Goal: Obtain resource: Download file/media

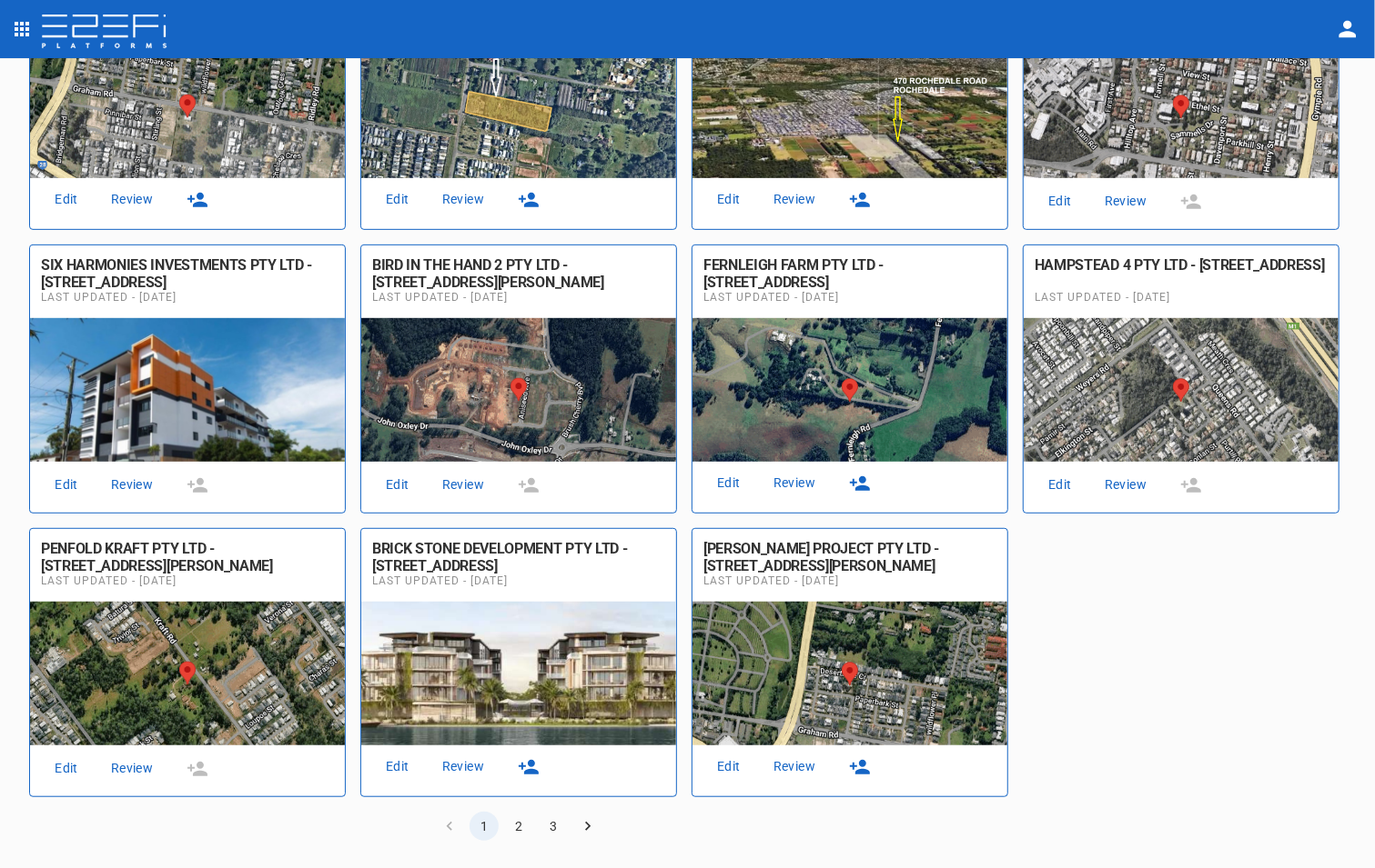
scroll to position [747, 0]
click at [434, 487] on link "Review" at bounding box center [463, 485] width 58 height 24
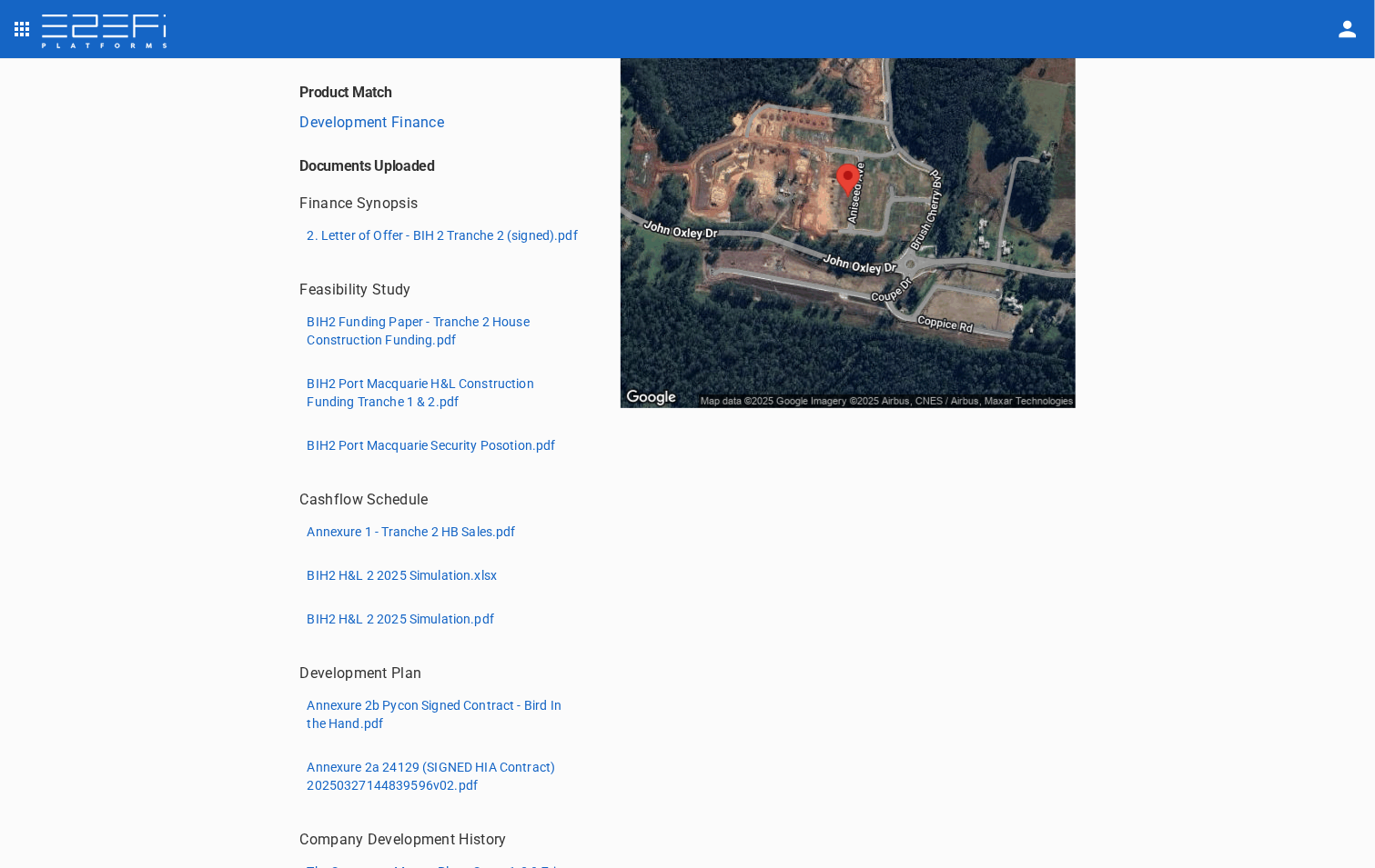
scroll to position [435, 0]
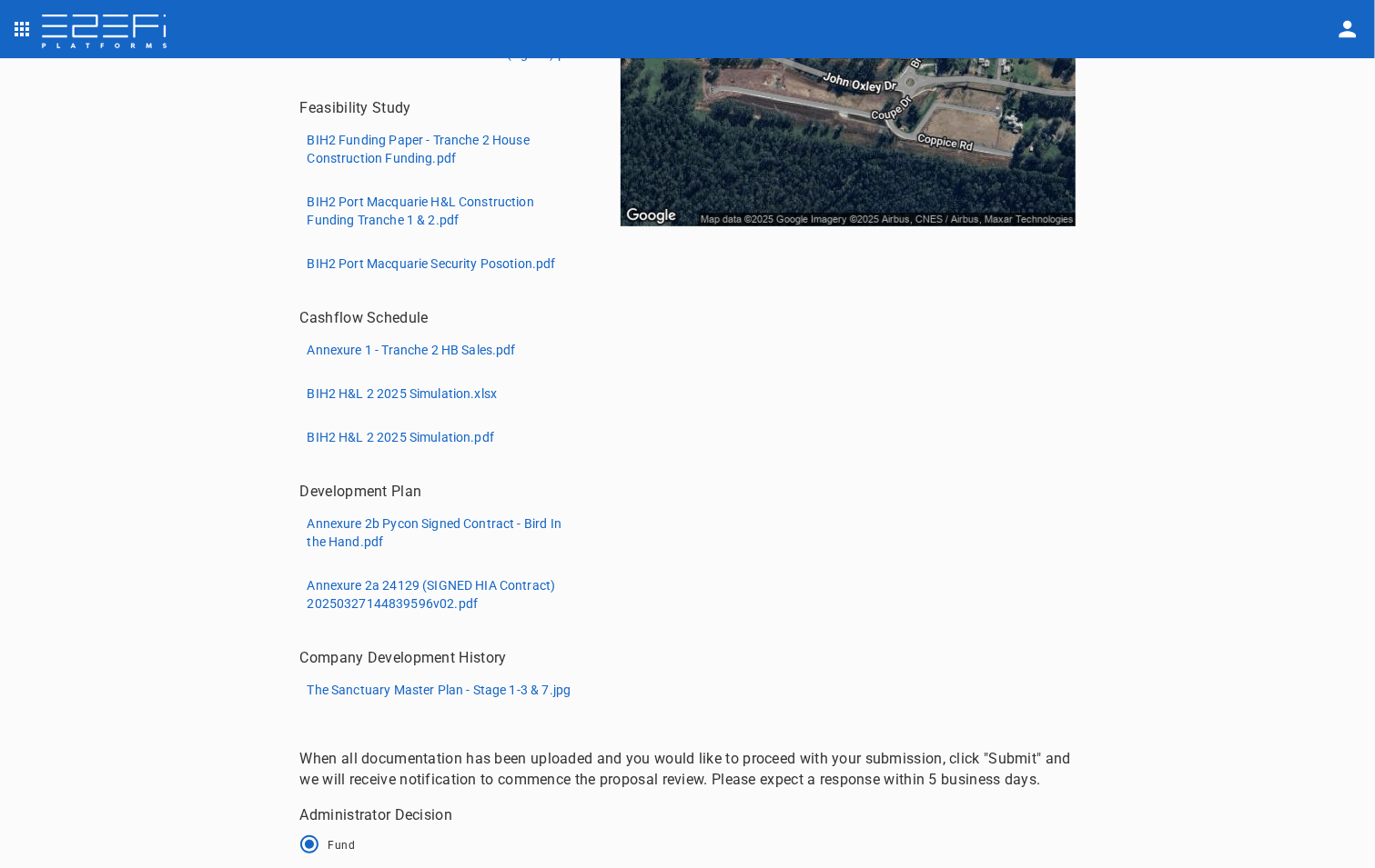
click at [395, 261] on p "BIH2 Port Macquarie Security Posotion.pdf" at bounding box center [432, 264] width 248 height 18
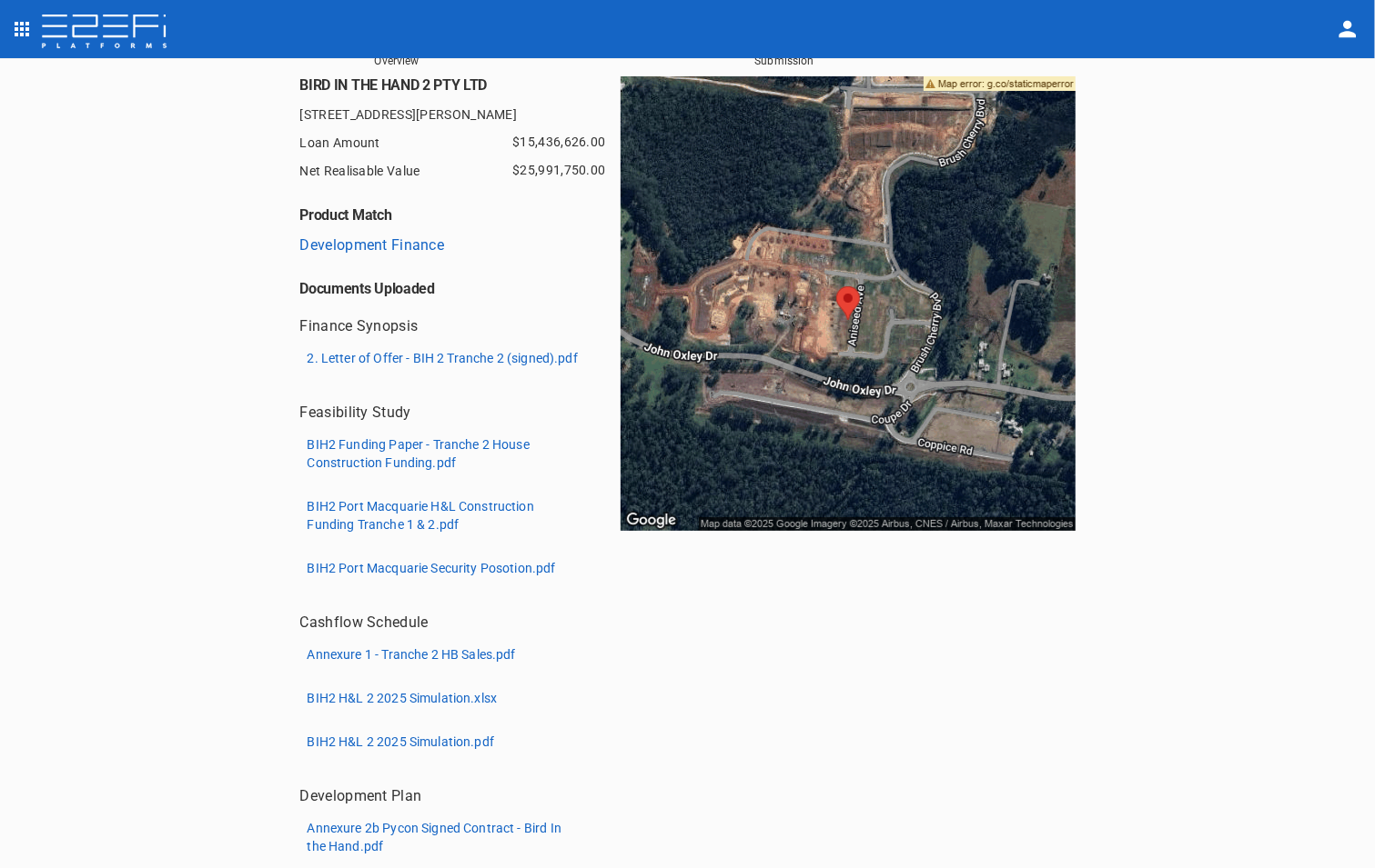
scroll to position [182, 0]
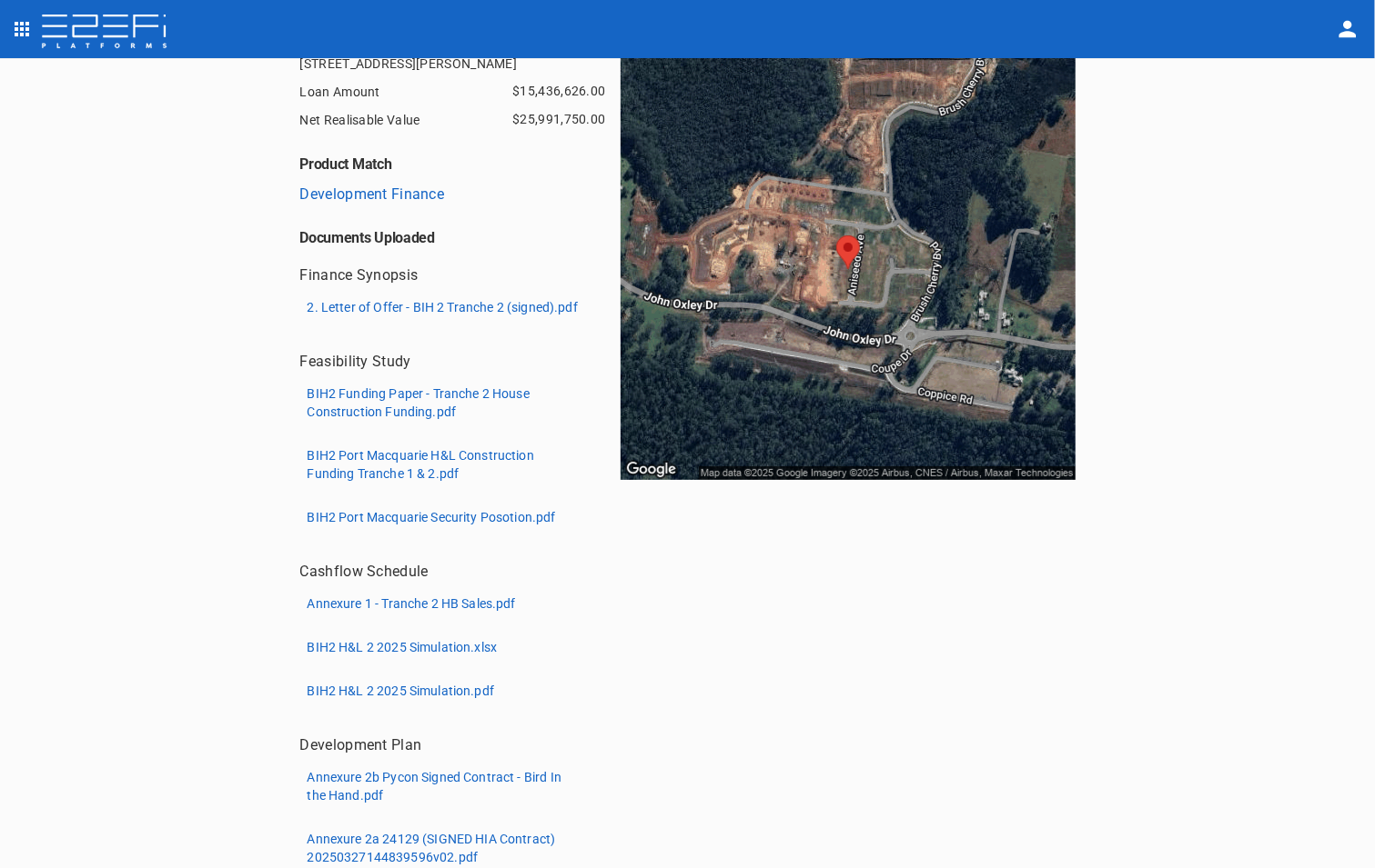
click at [410, 306] on p "2. Letter of Offer - BIH 2 Tranche 2 (signed).pdf" at bounding box center [442, 307] width 270 height 18
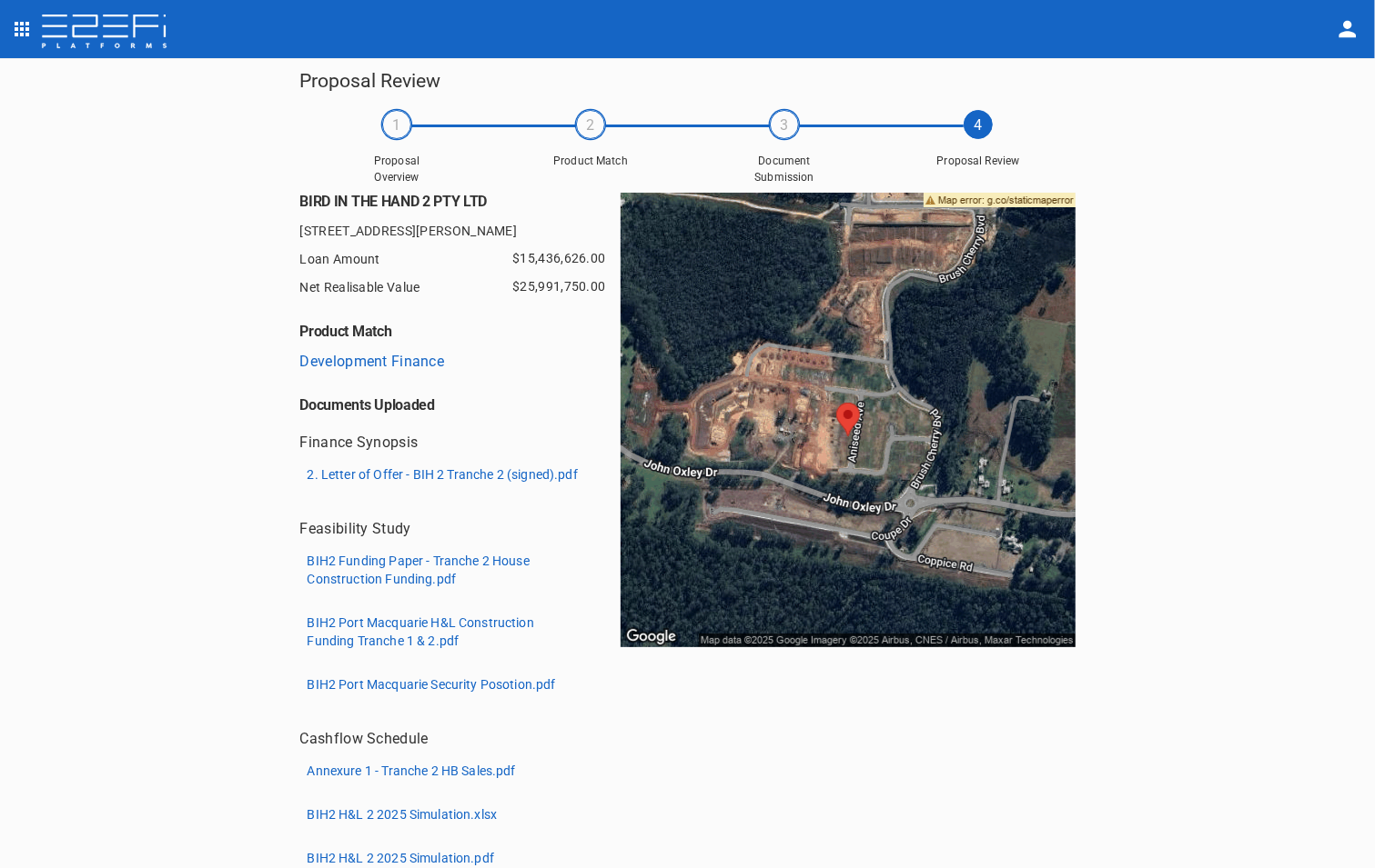
scroll to position [0, 0]
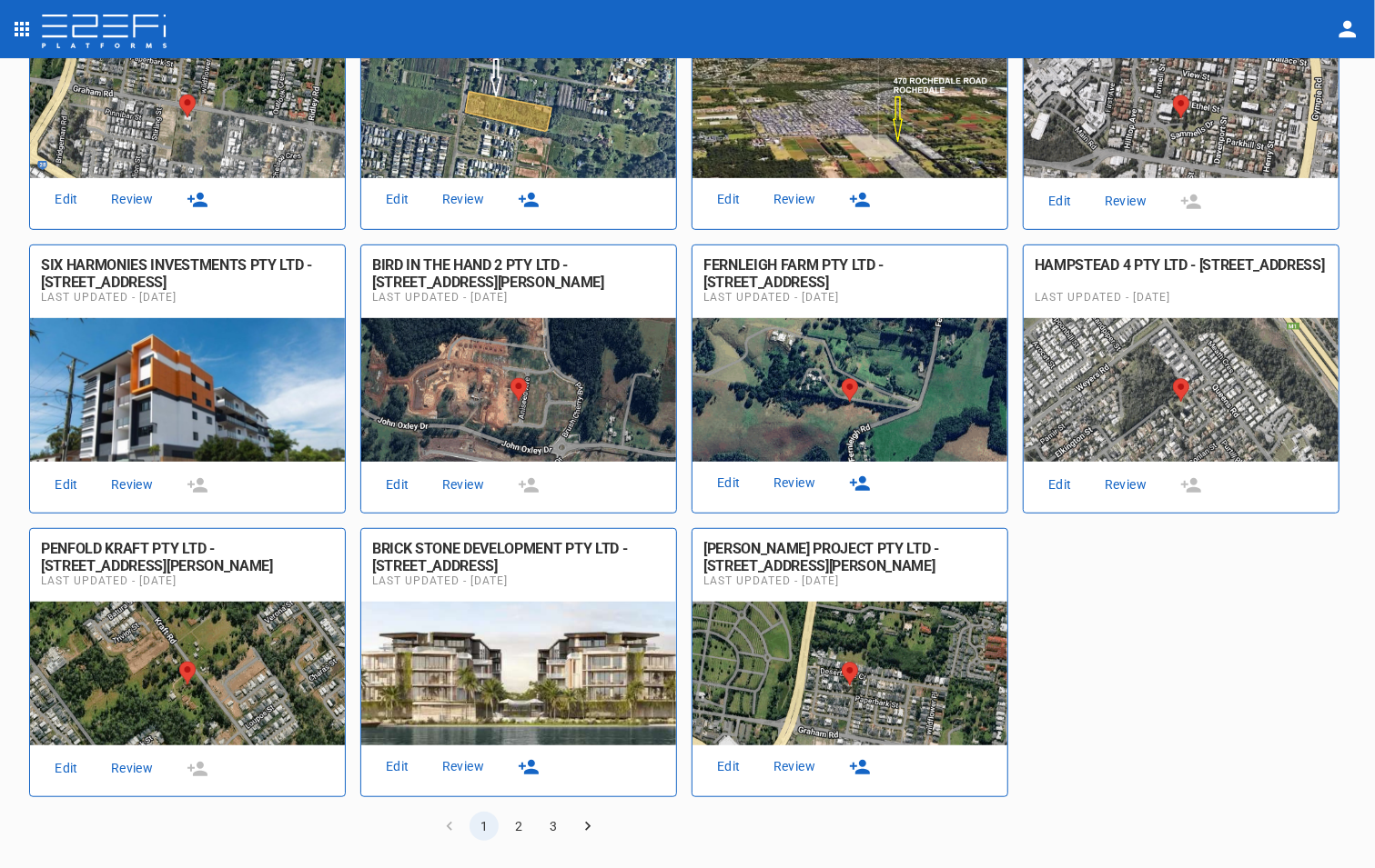
scroll to position [747, 0]
click at [518, 824] on button "2" at bounding box center [518, 826] width 29 height 29
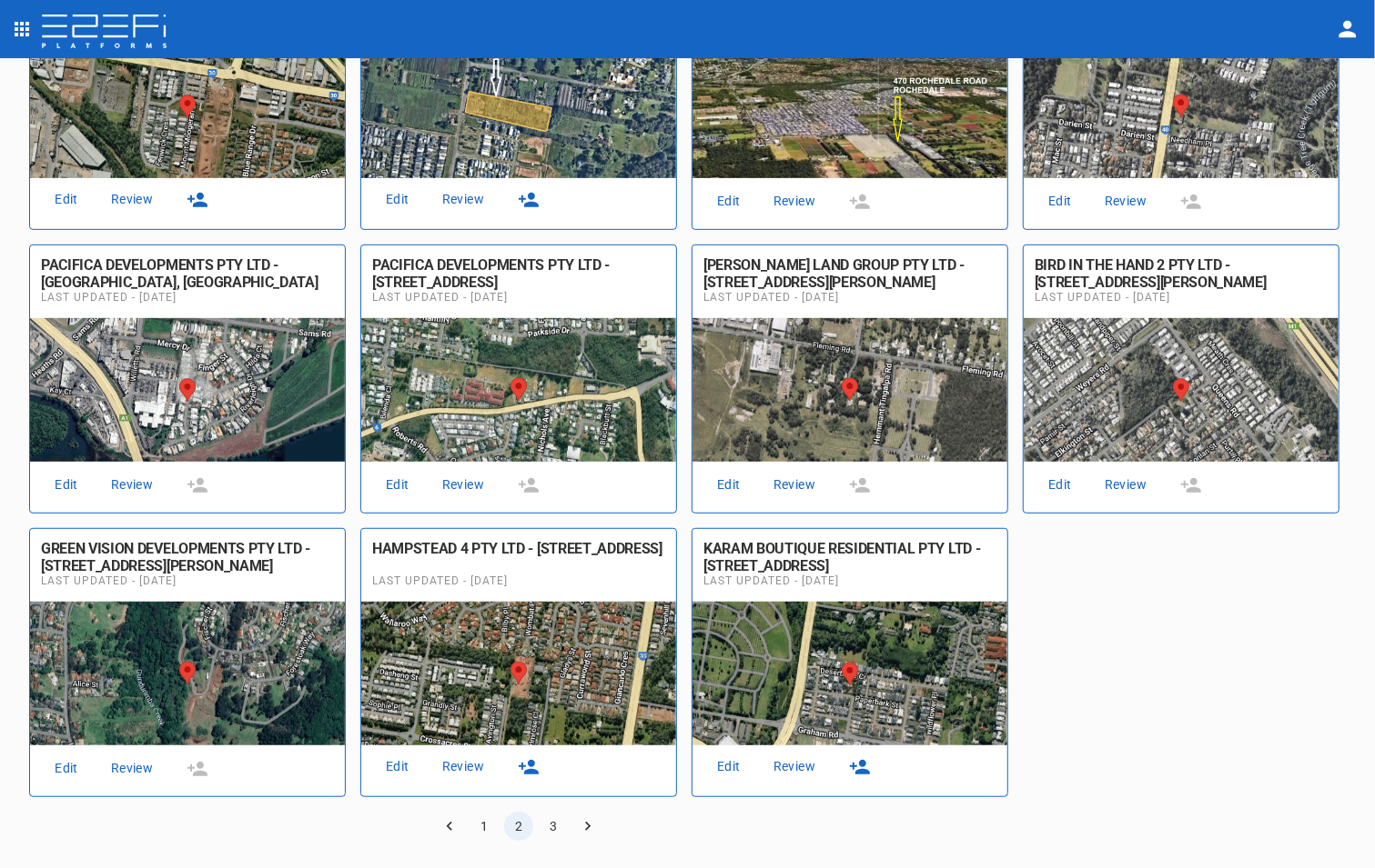
scroll to position [747, 0]
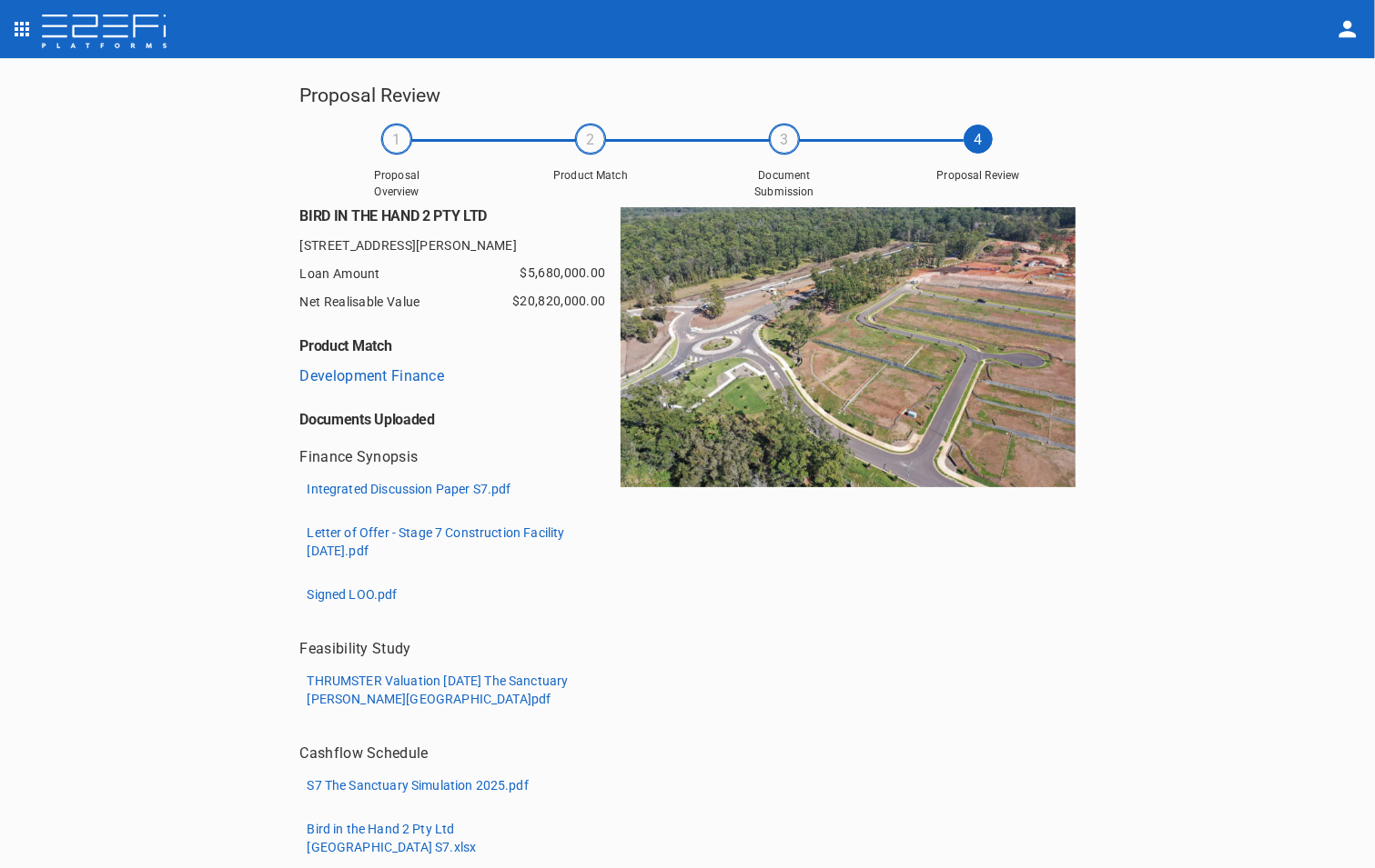
scroll to position [91, 0]
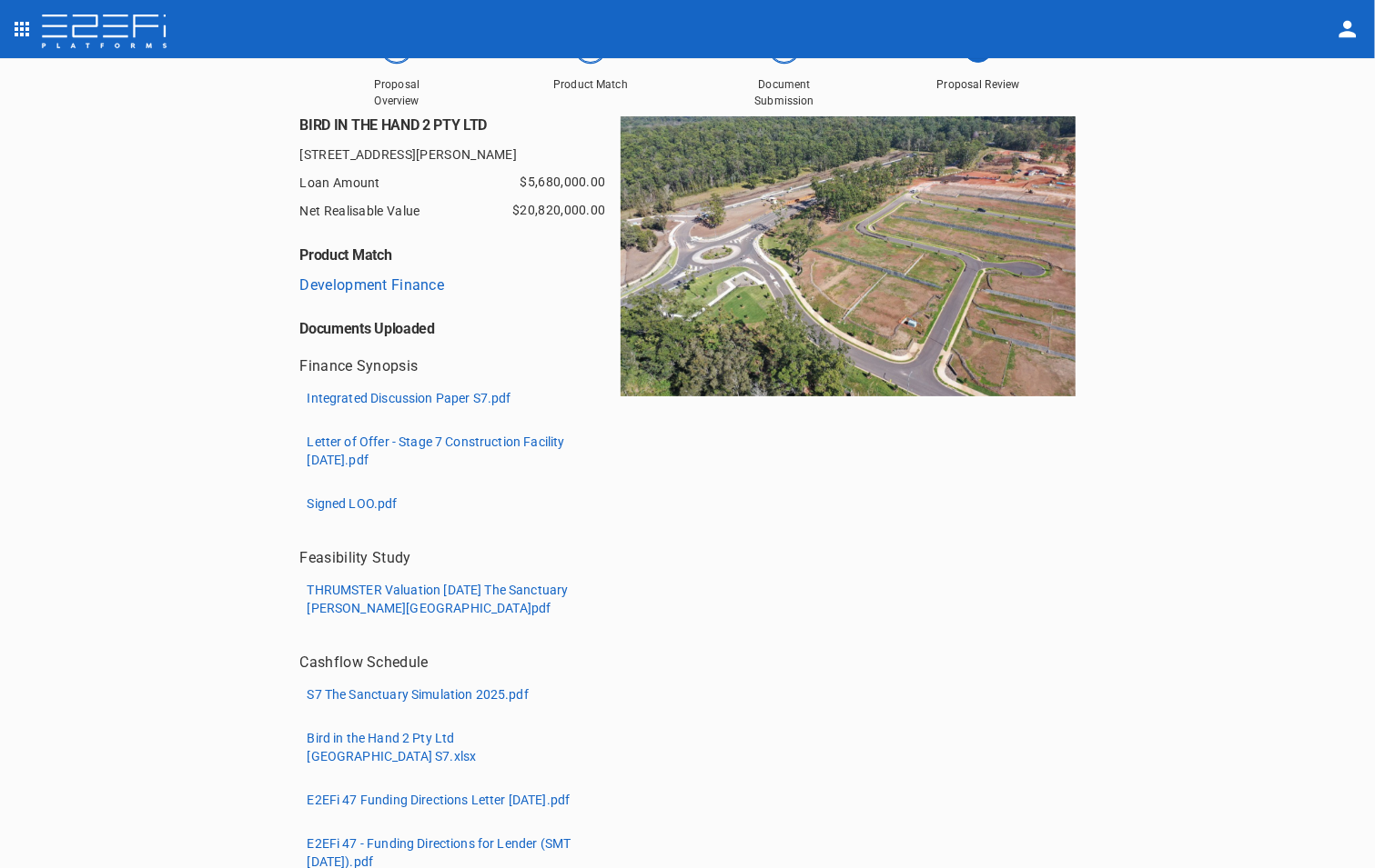
click at [438, 588] on p "THRUMSTER Valuation [DATE] The Sanctuary [PERSON_NAME][GEOGRAPHIC_DATA]pdf" at bounding box center [443, 599] width 272 height 37
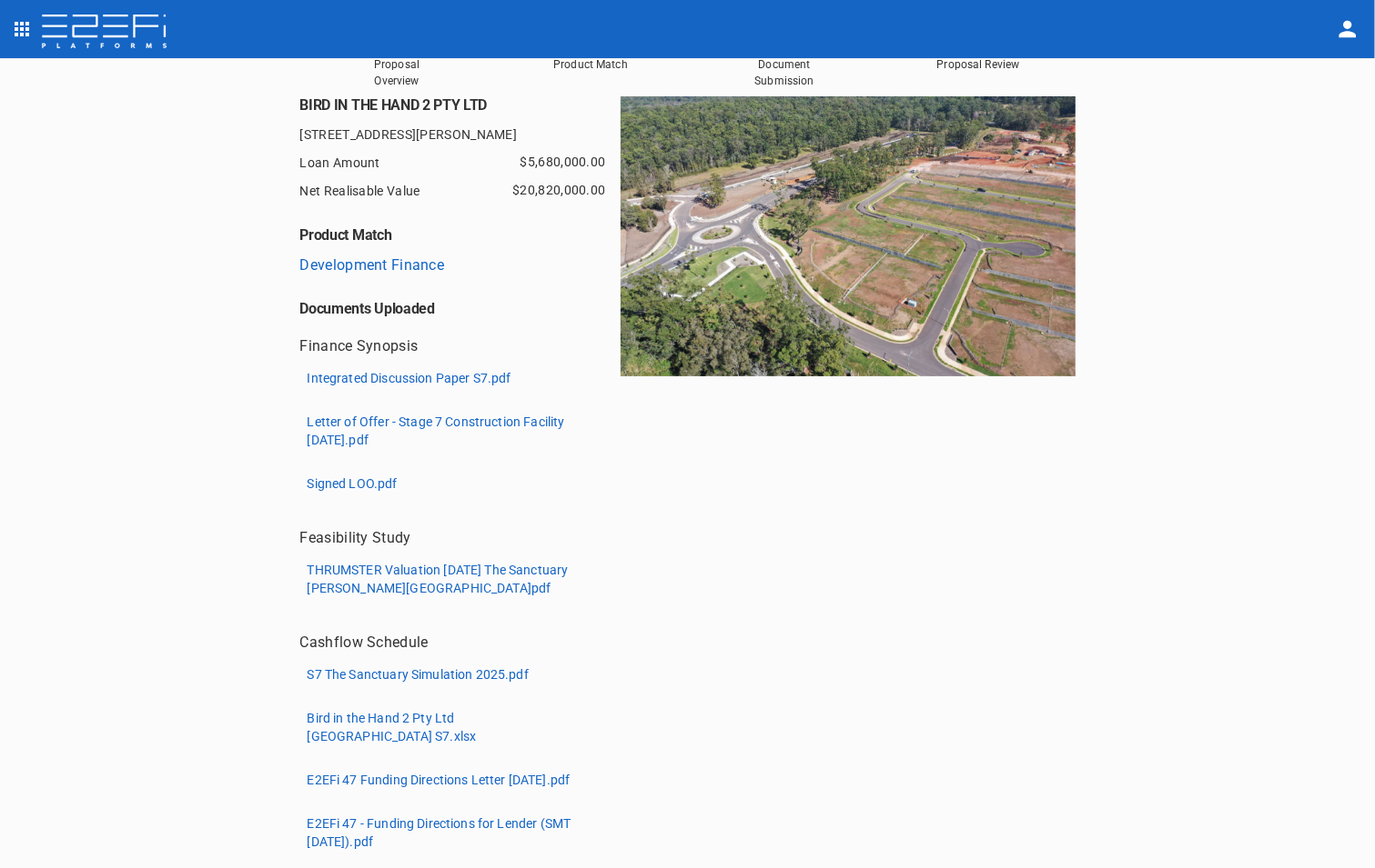
scroll to position [0, 0]
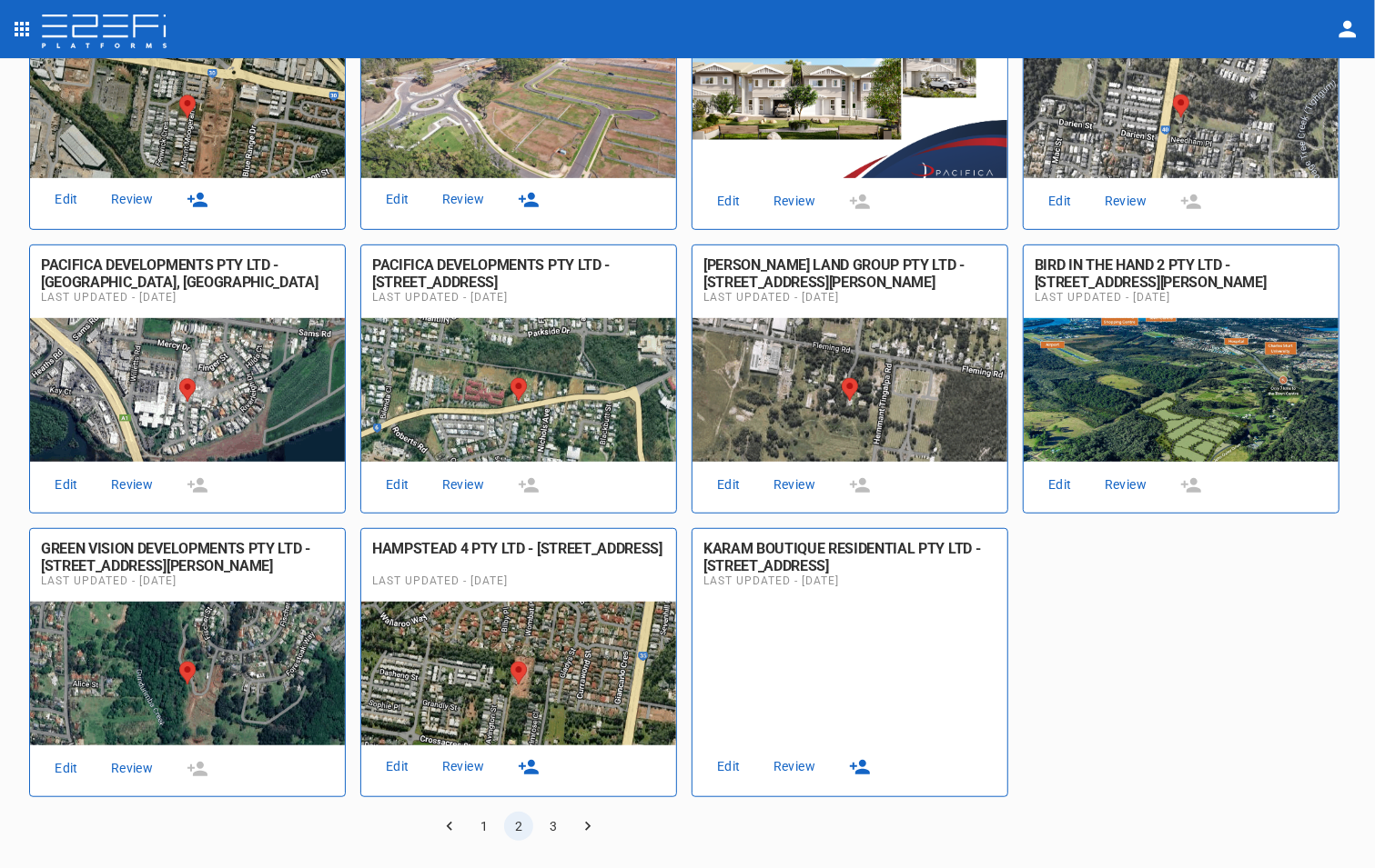
scroll to position [629, 0]
click at [1097, 498] on link "Review" at bounding box center [1126, 485] width 58 height 24
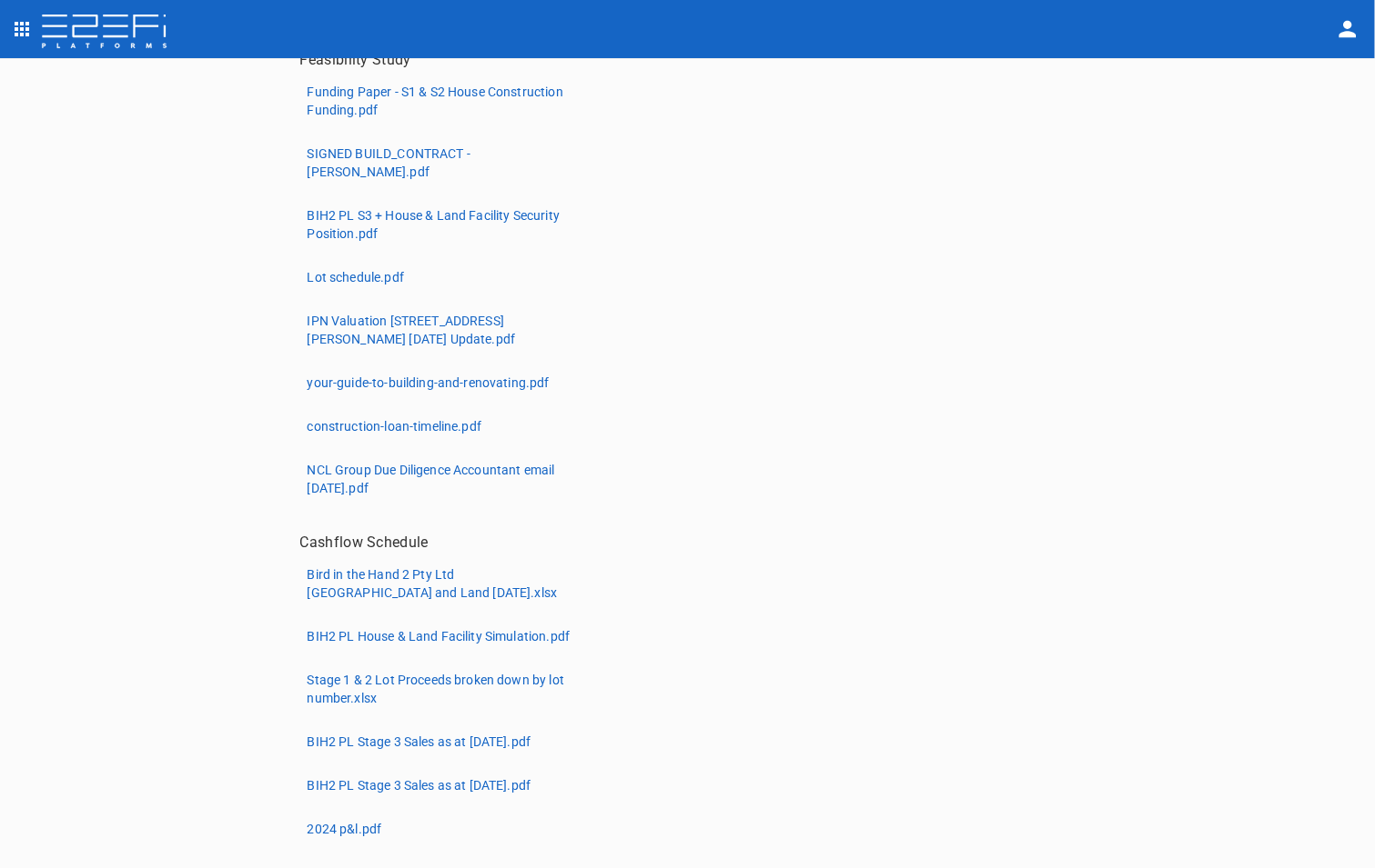
scroll to position [364, 0]
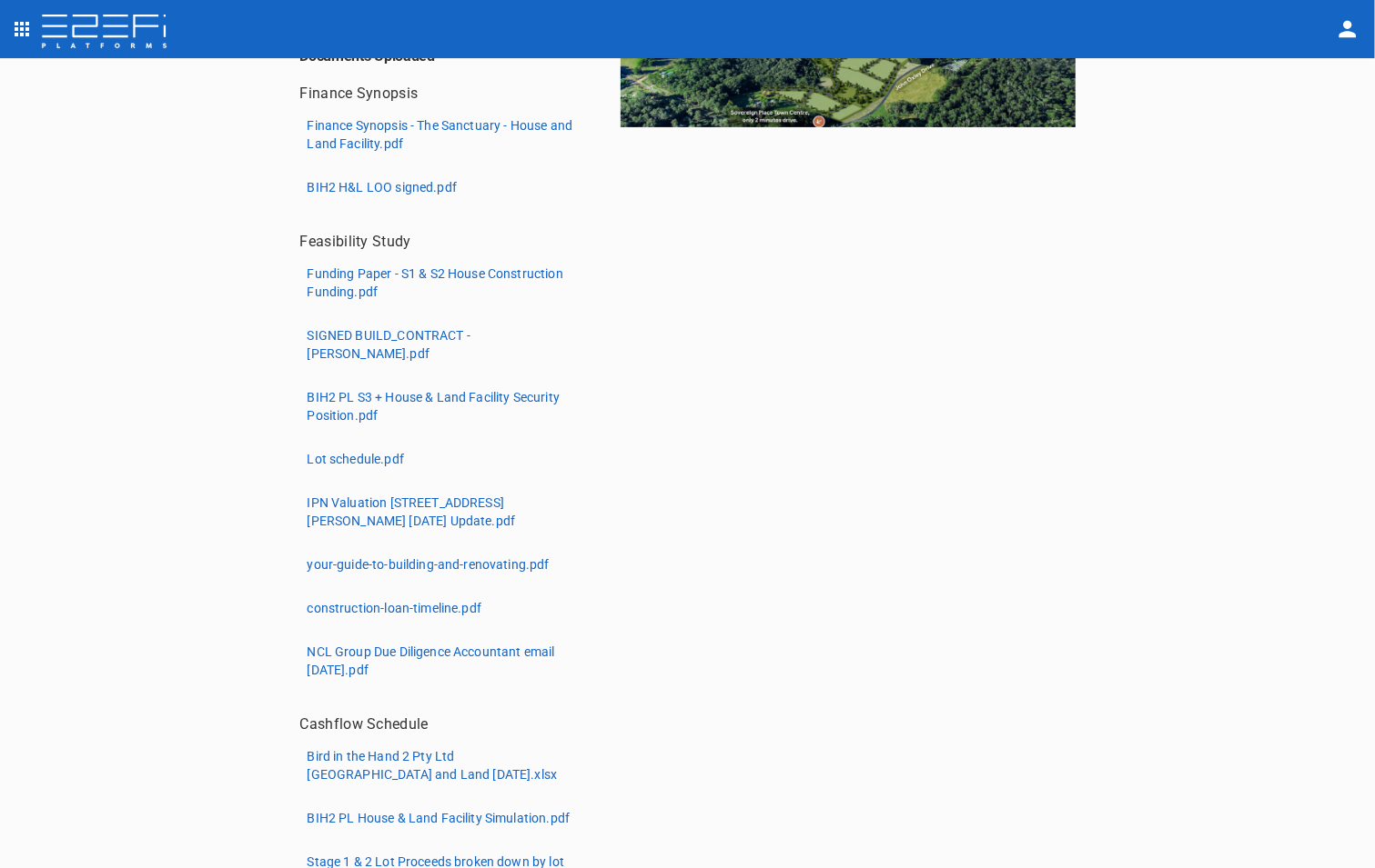
click at [376, 494] on p "IPN Valuation [STREET_ADDRESS][PERSON_NAME] [DATE] Update.pdf" at bounding box center [443, 512] width 272 height 37
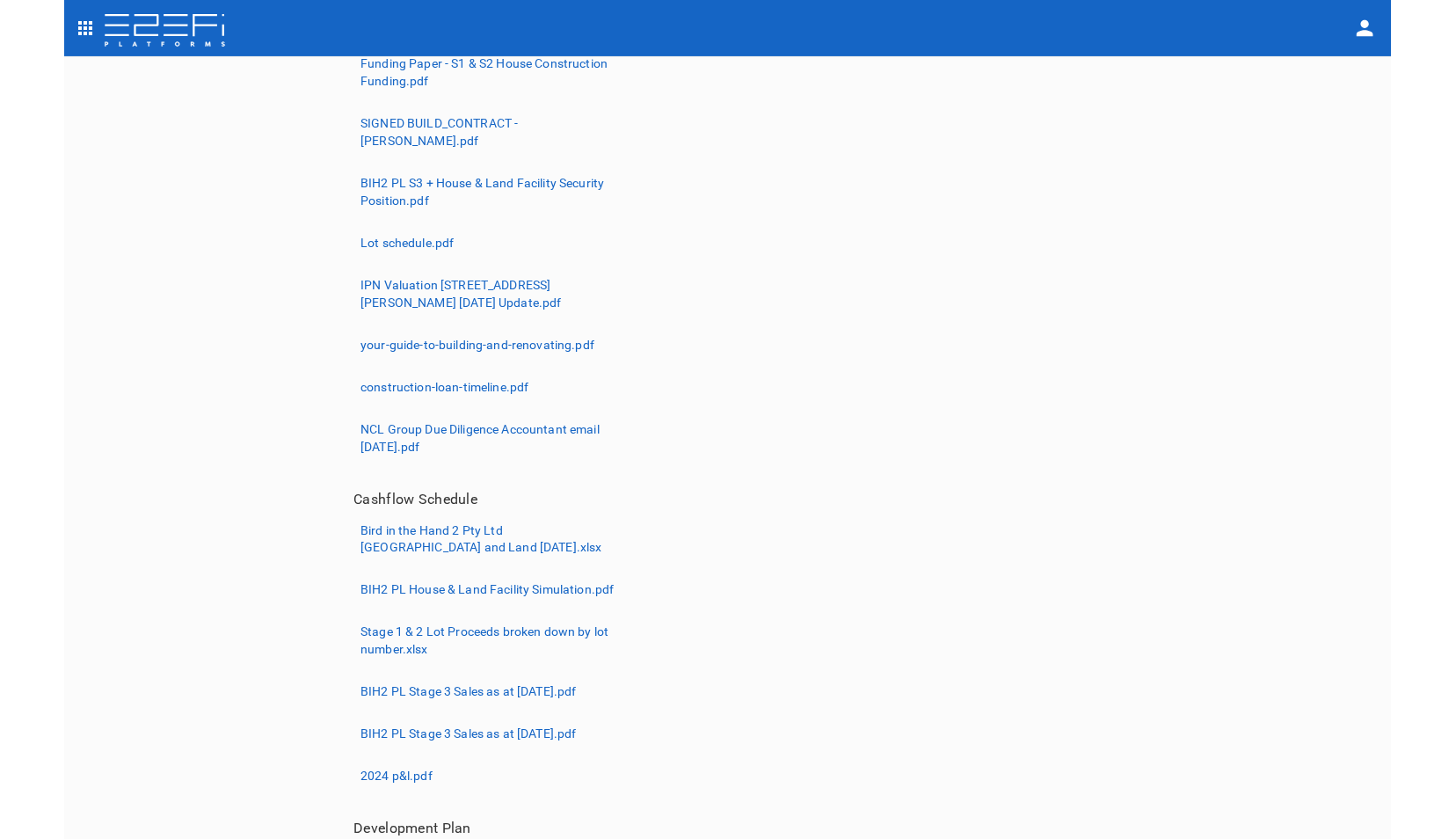
scroll to position [528, 0]
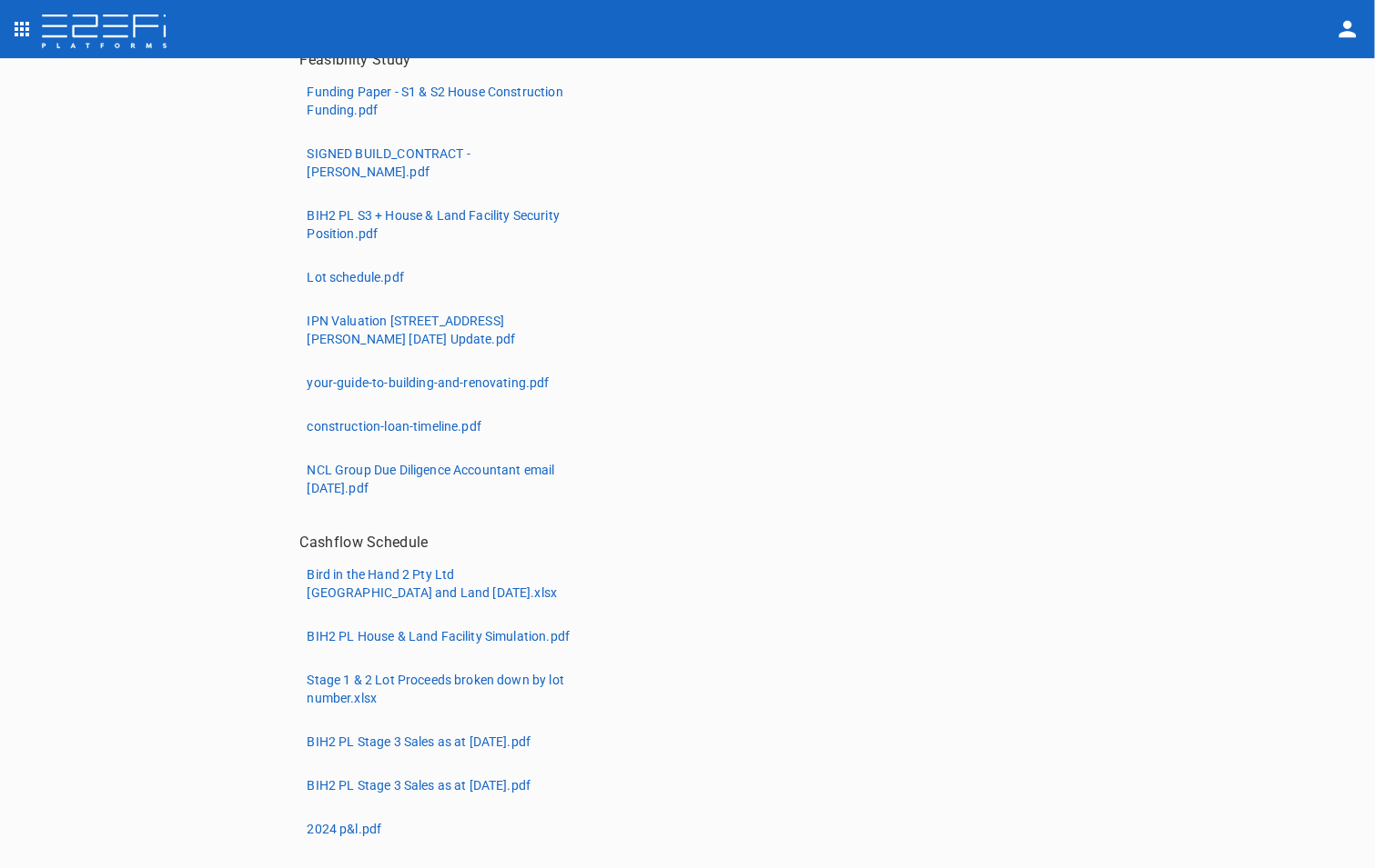
click at [378, 207] on p "BIH2 PL S3 + House & Land Facility Security Position.pdf" at bounding box center [443, 225] width 272 height 37
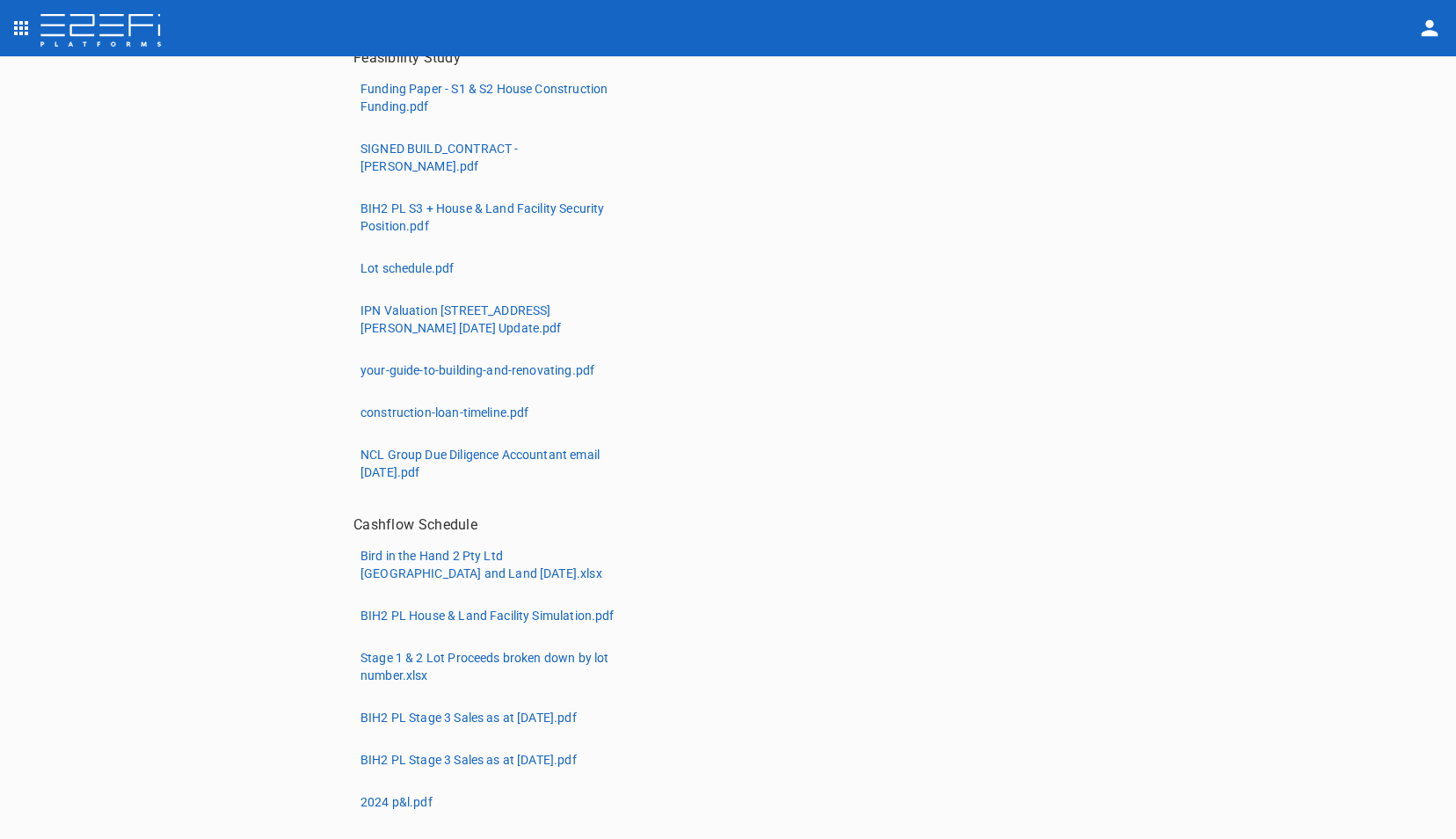
click at [405, 260] on p "Lot schedule.pdf" at bounding box center [406, 268] width 93 height 18
